Goal: Information Seeking & Learning: Learn about a topic

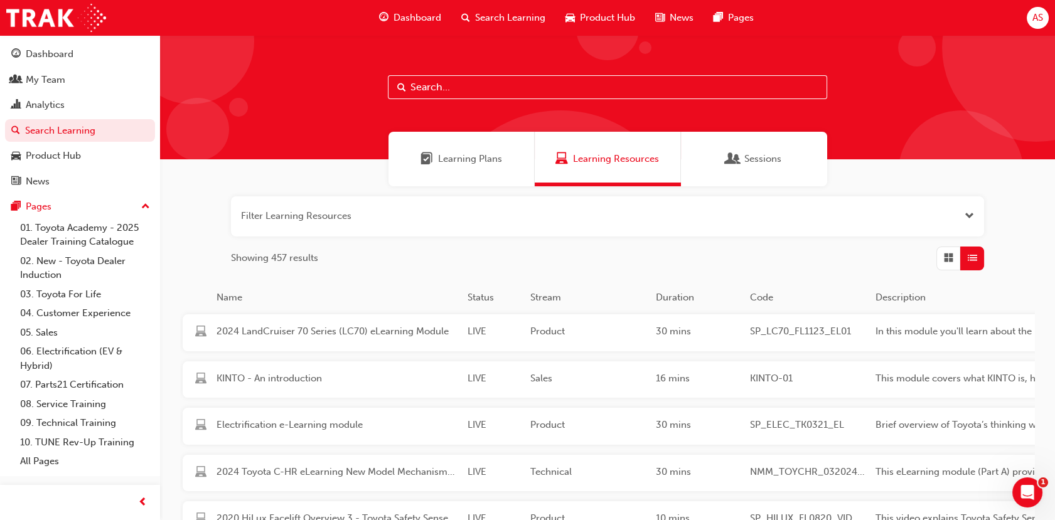
click at [478, 84] on input "text" at bounding box center [607, 87] width 439 height 24
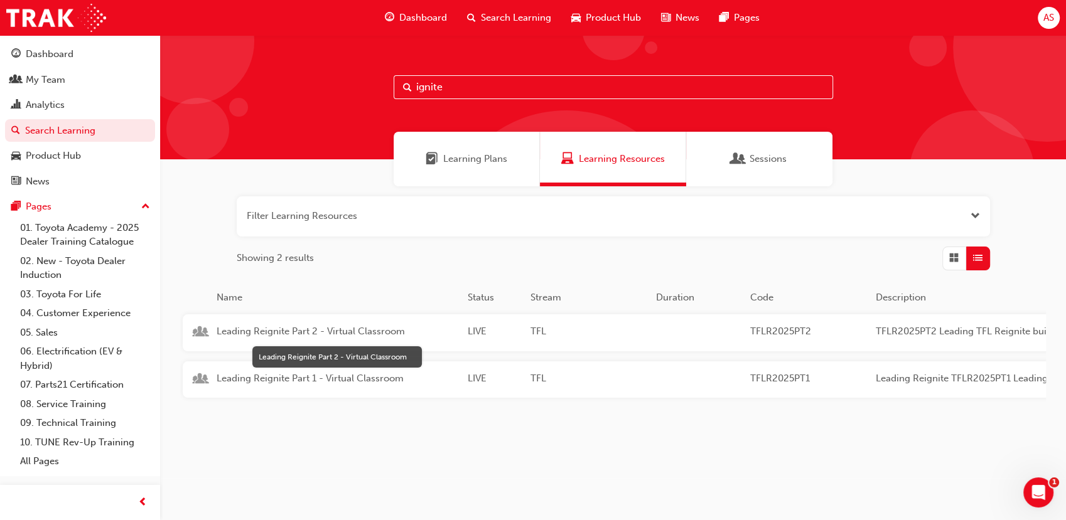
type input "ignite"
click at [310, 329] on span "Leading Reignite Part 2 - Virtual Classroom" at bounding box center [336, 331] width 241 height 14
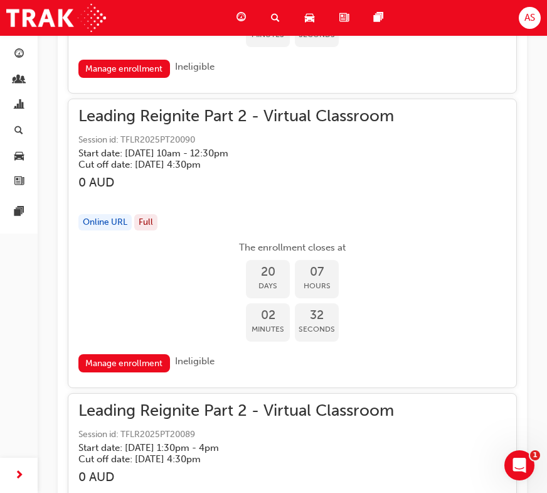
scroll to position [6543, 0]
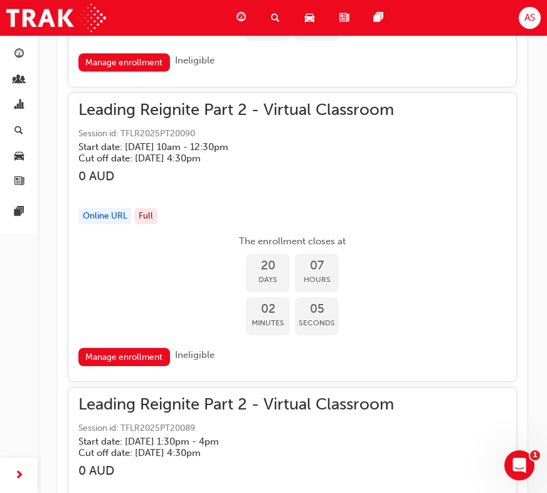
scroll to position [6613, 0]
